Goal: Ask a question: Seek information or help from site administrators or community

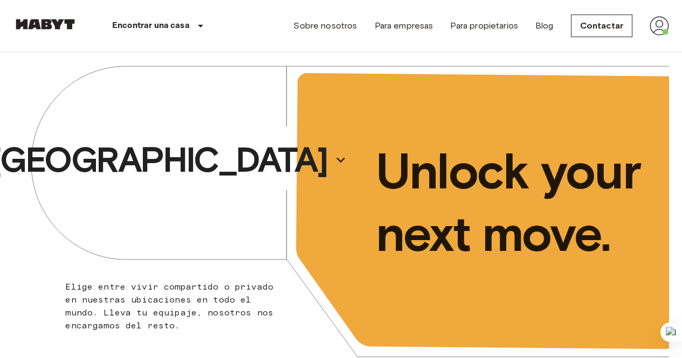
click at [662, 28] on img at bounding box center [658, 25] width 19 height 19
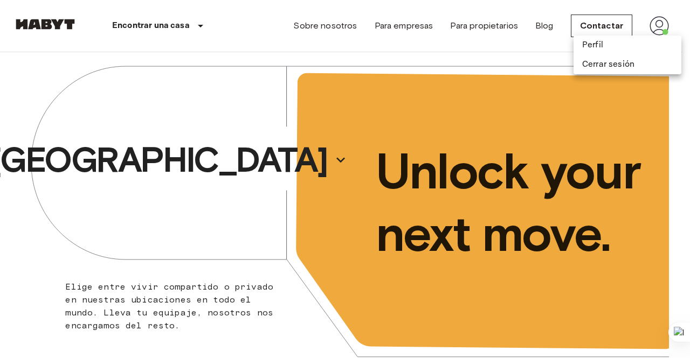
click at [613, 111] on div at bounding box center [345, 179] width 690 height 358
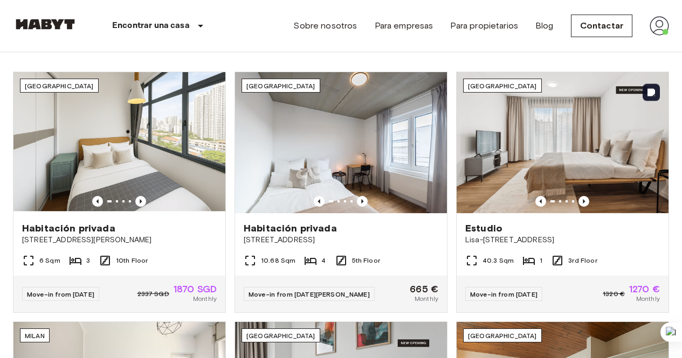
scroll to position [317, 0]
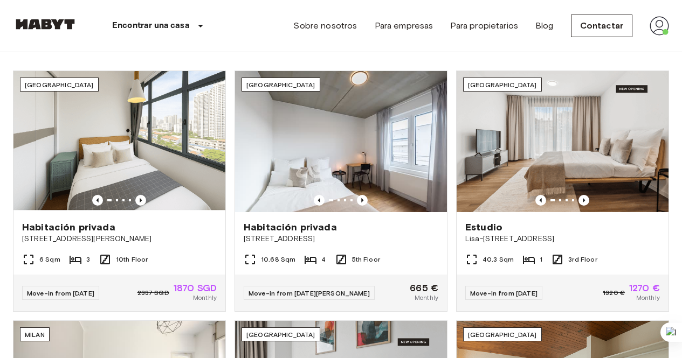
click at [658, 26] on img at bounding box center [658, 25] width 19 height 19
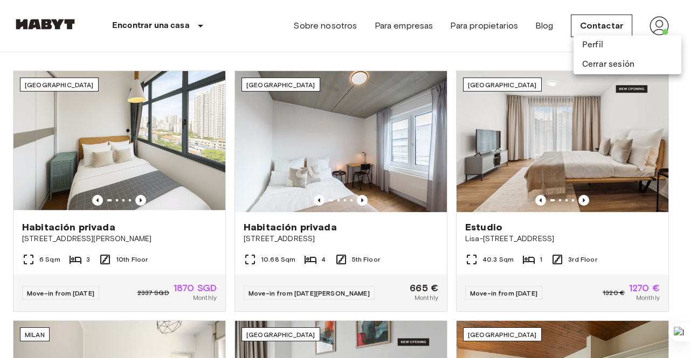
click at [609, 24] on div at bounding box center [345, 179] width 690 height 358
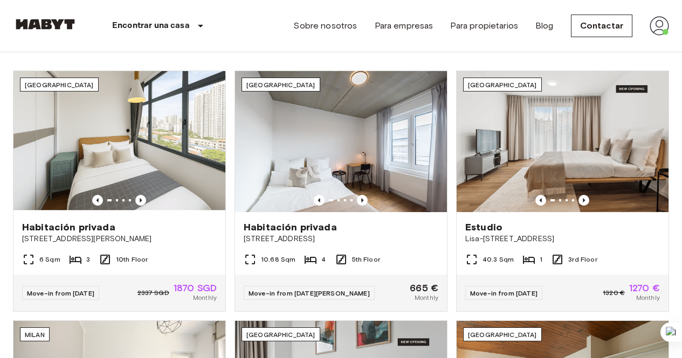
click at [649, 24] on div "Sobre nosotros Para empresas Para propietarios Blog Contactar" at bounding box center [481, 26] width 376 height 52
click at [651, 22] on img at bounding box center [658, 25] width 19 height 19
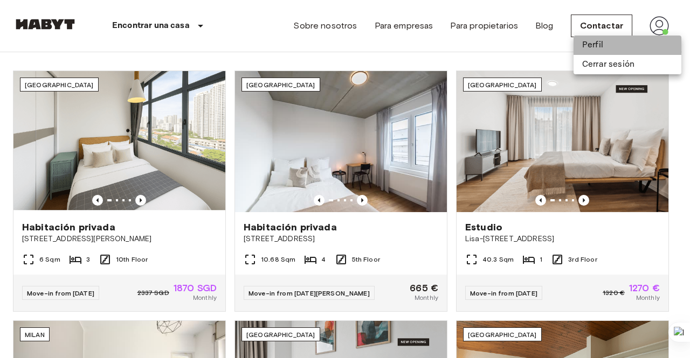
click at [587, 44] on li "Perfil" at bounding box center [627, 45] width 108 height 19
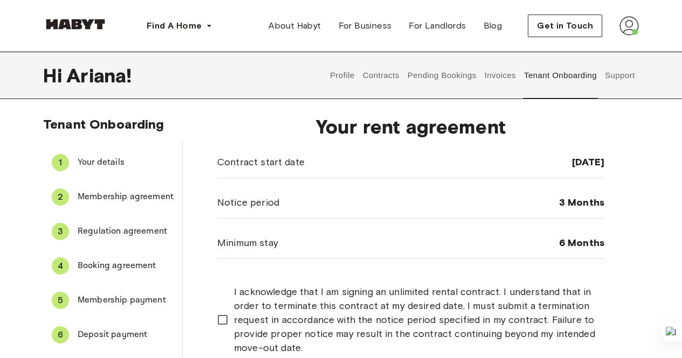
click at [620, 76] on button "Support" at bounding box center [619, 75] width 33 height 47
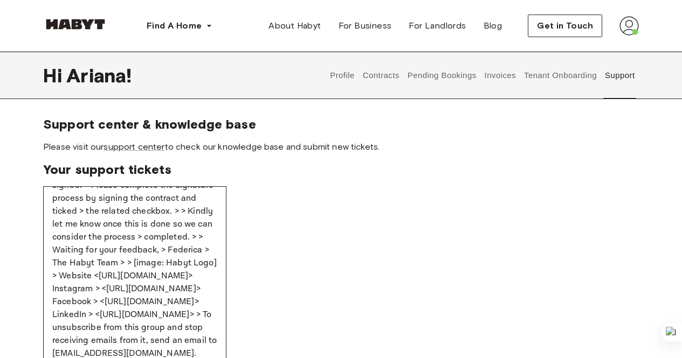
scroll to position [6, 0]
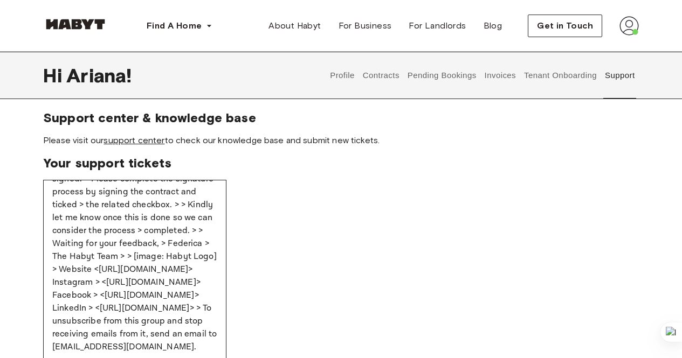
click at [154, 141] on link "support center" at bounding box center [133, 140] width 61 height 10
